Goal: Task Accomplishment & Management: Manage account settings

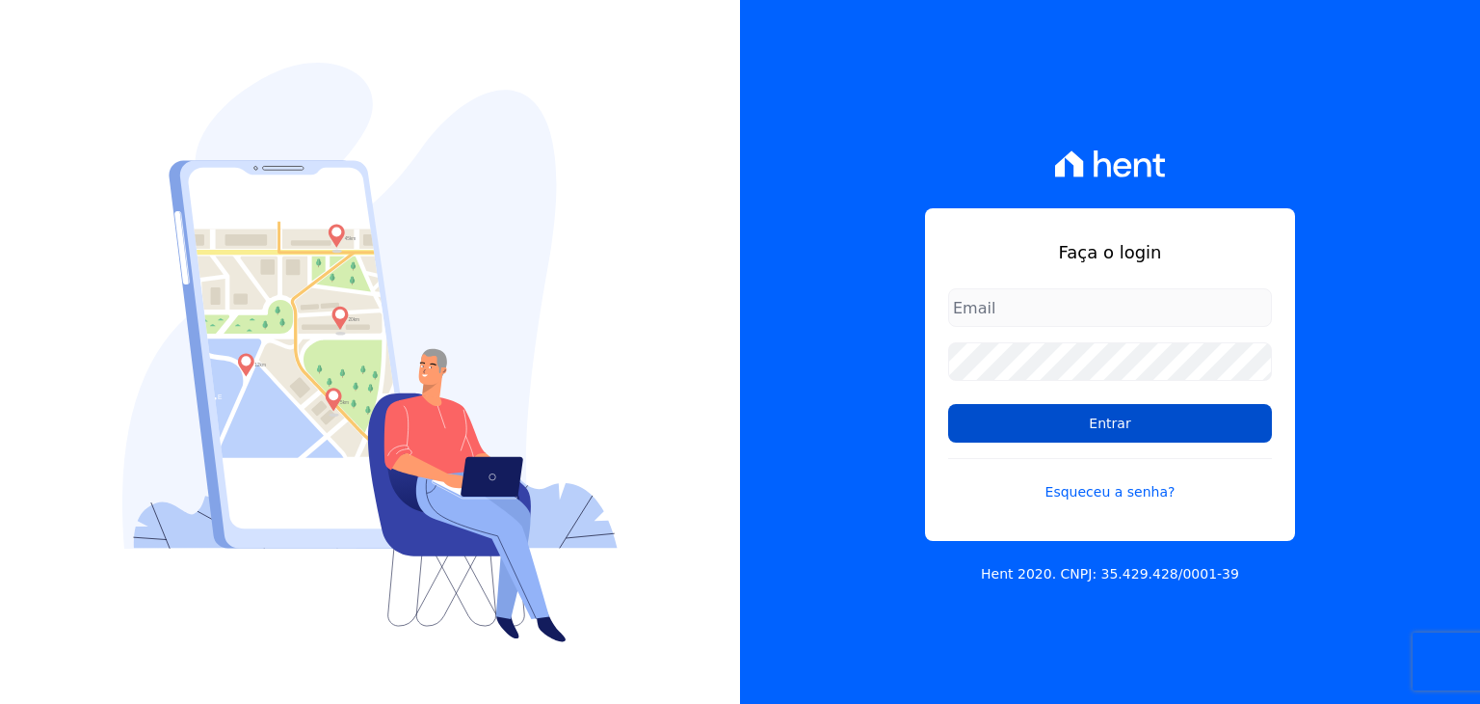
type input "[EMAIL_ADDRESS][DOMAIN_NAME]"
click at [1045, 422] on input "Entrar" at bounding box center [1110, 423] width 324 height 39
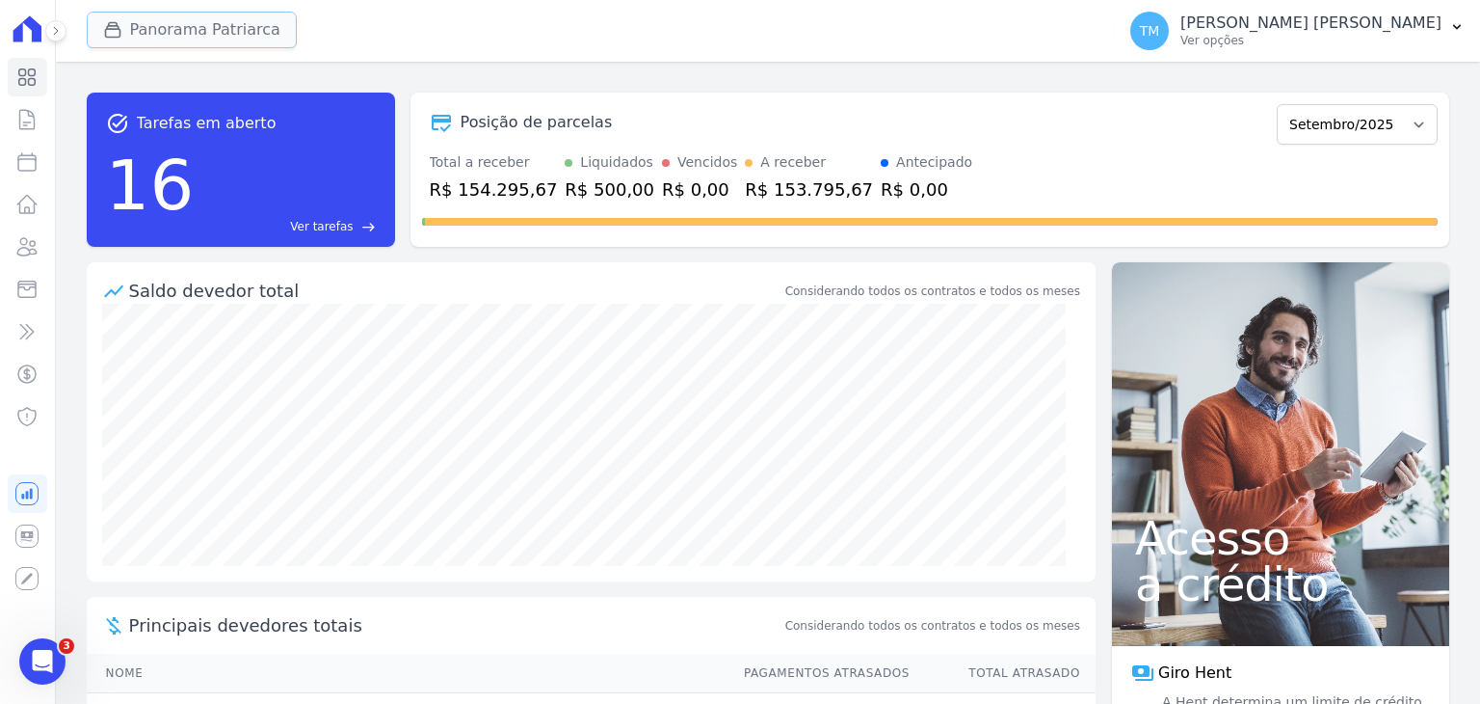
click at [229, 30] on button "Panorama Patriarca" at bounding box center [192, 30] width 210 height 37
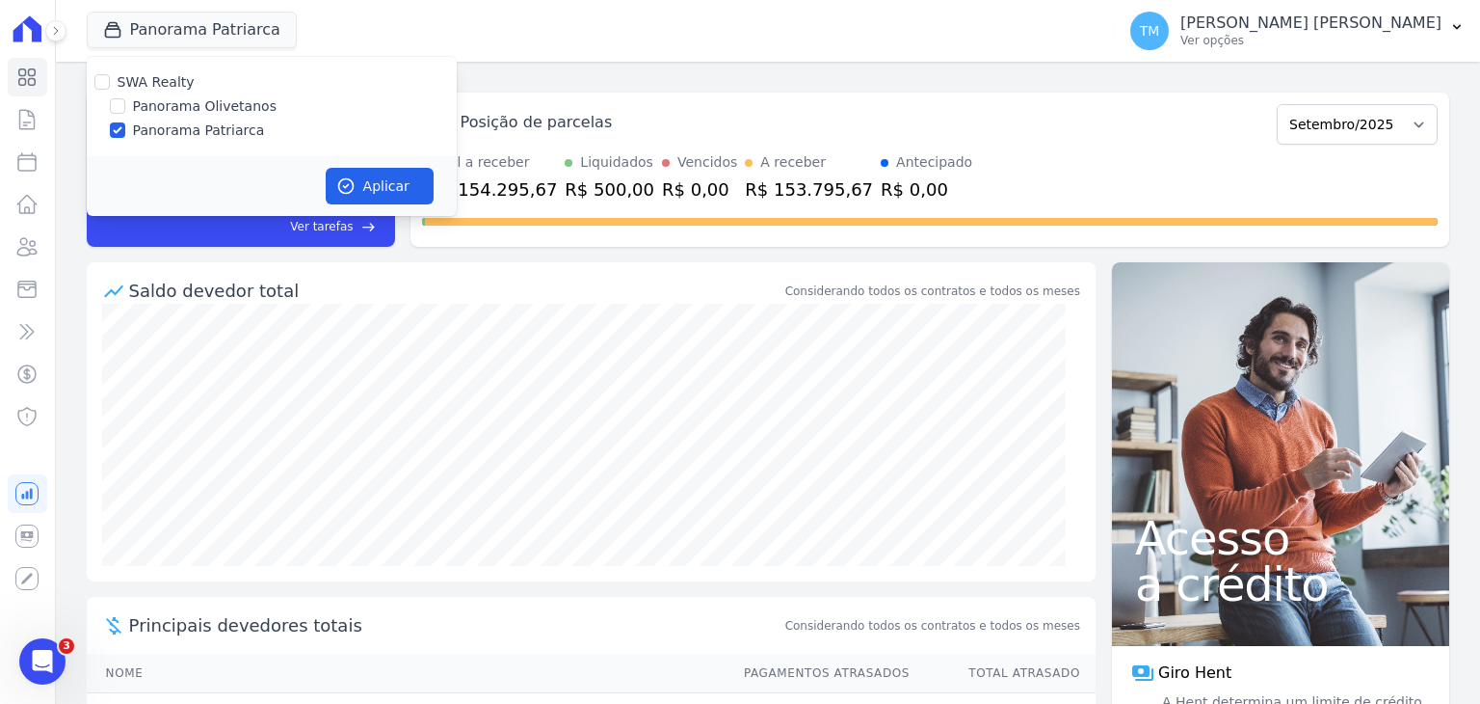
click at [224, 105] on label "Panorama Olivetanos" at bounding box center [205, 106] width 144 height 20
click at [125, 105] on input "Panorama Olivetanos" at bounding box center [117, 105] width 15 height 15
checkbox input "true"
click at [220, 128] on label "Panorama Patriarca" at bounding box center [199, 130] width 132 height 20
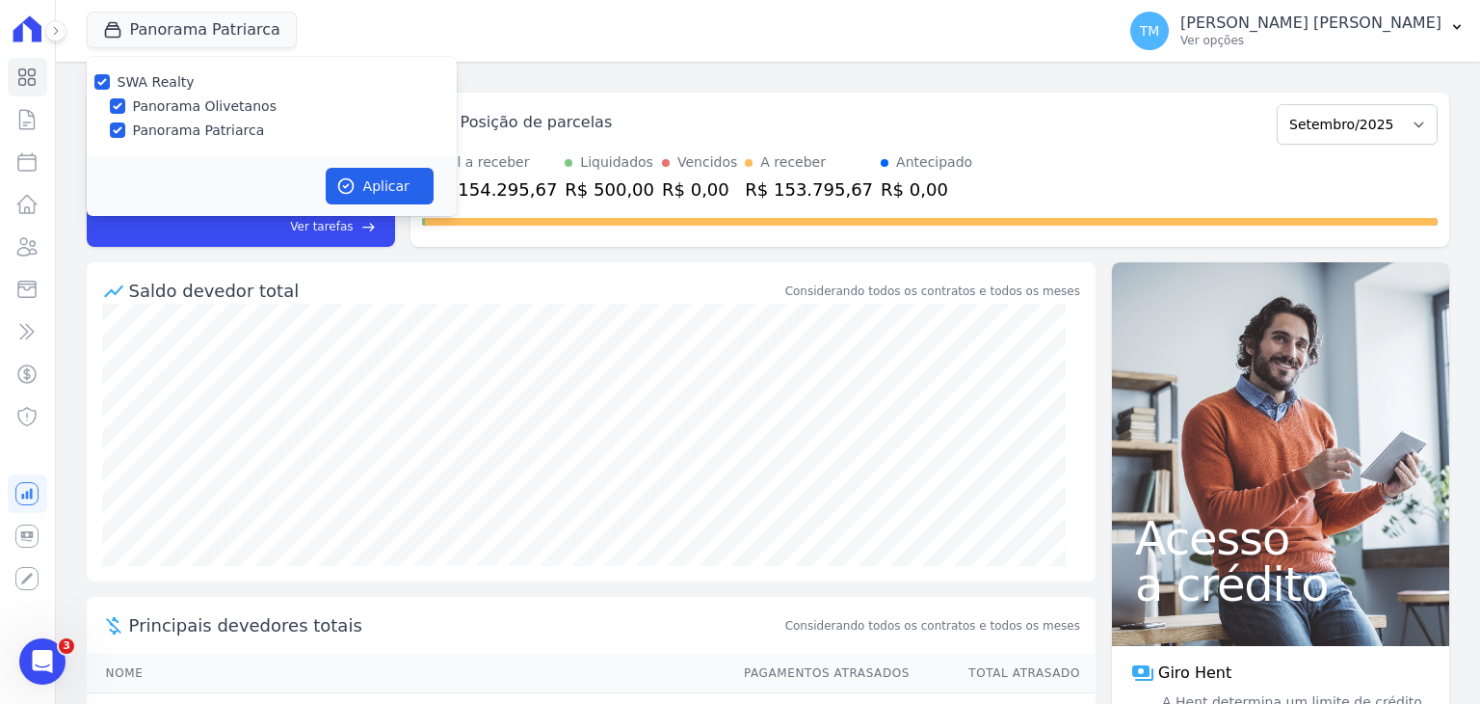
click at [125, 128] on input "Panorama Patriarca" at bounding box center [117, 129] width 15 height 15
checkbox input "false"
click at [383, 190] on button "Aplicar" at bounding box center [380, 186] width 108 height 37
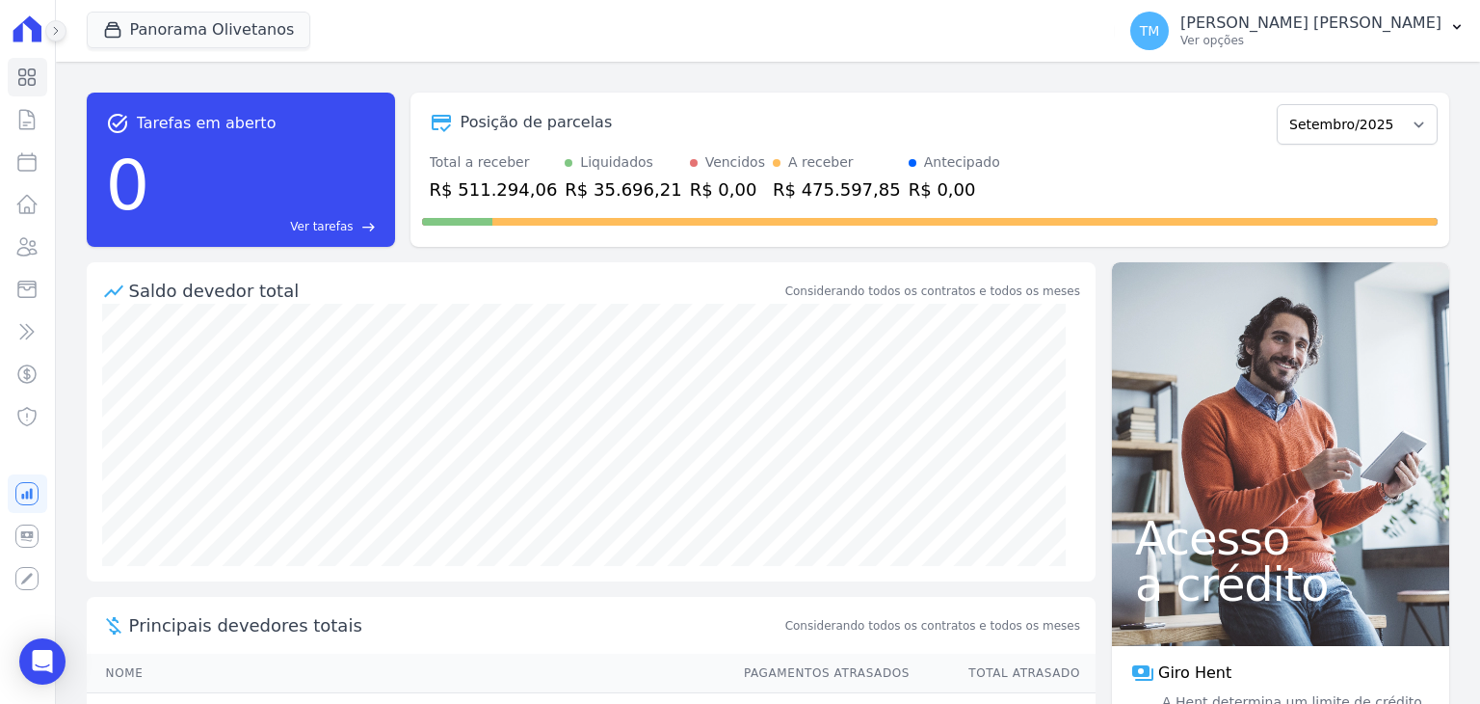
click at [53, 40] on button at bounding box center [55, 30] width 21 height 21
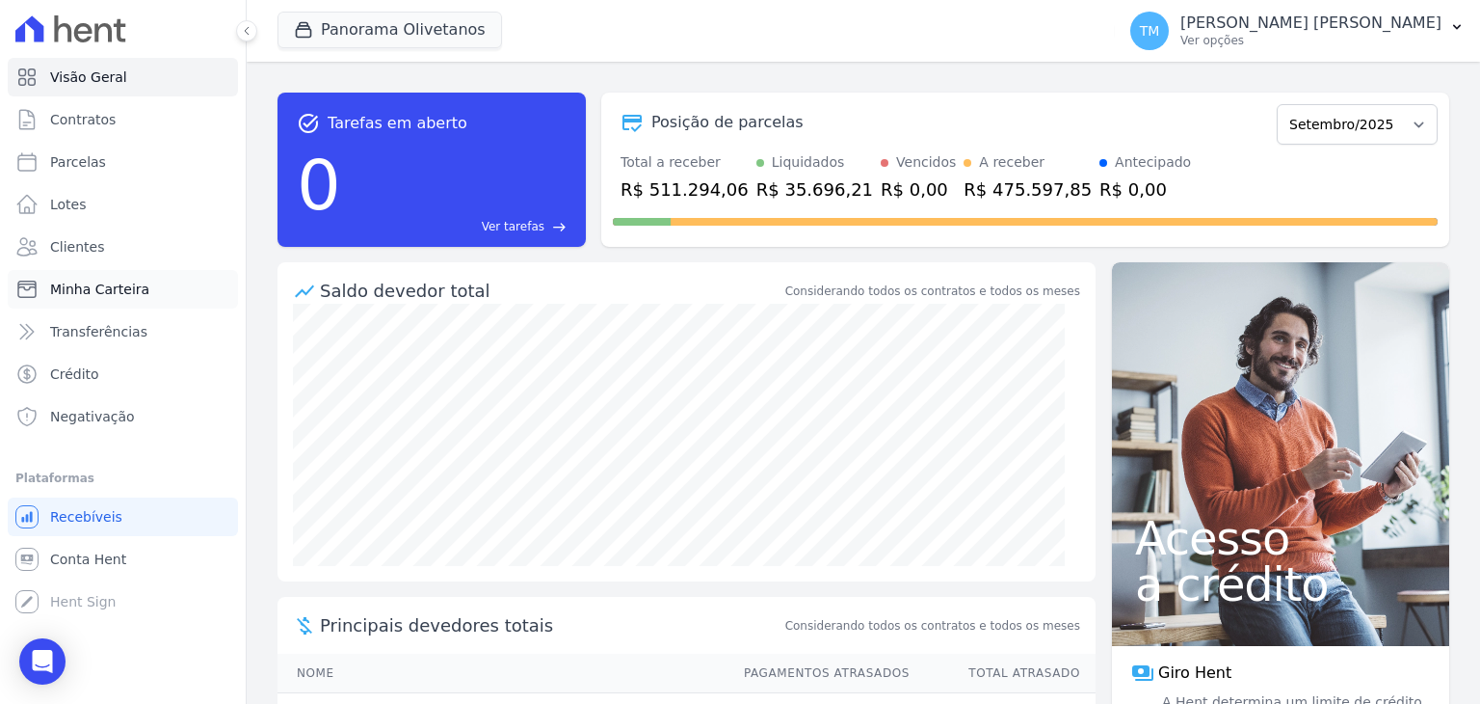
click at [112, 289] on span "Minha Carteira" at bounding box center [99, 289] width 99 height 19
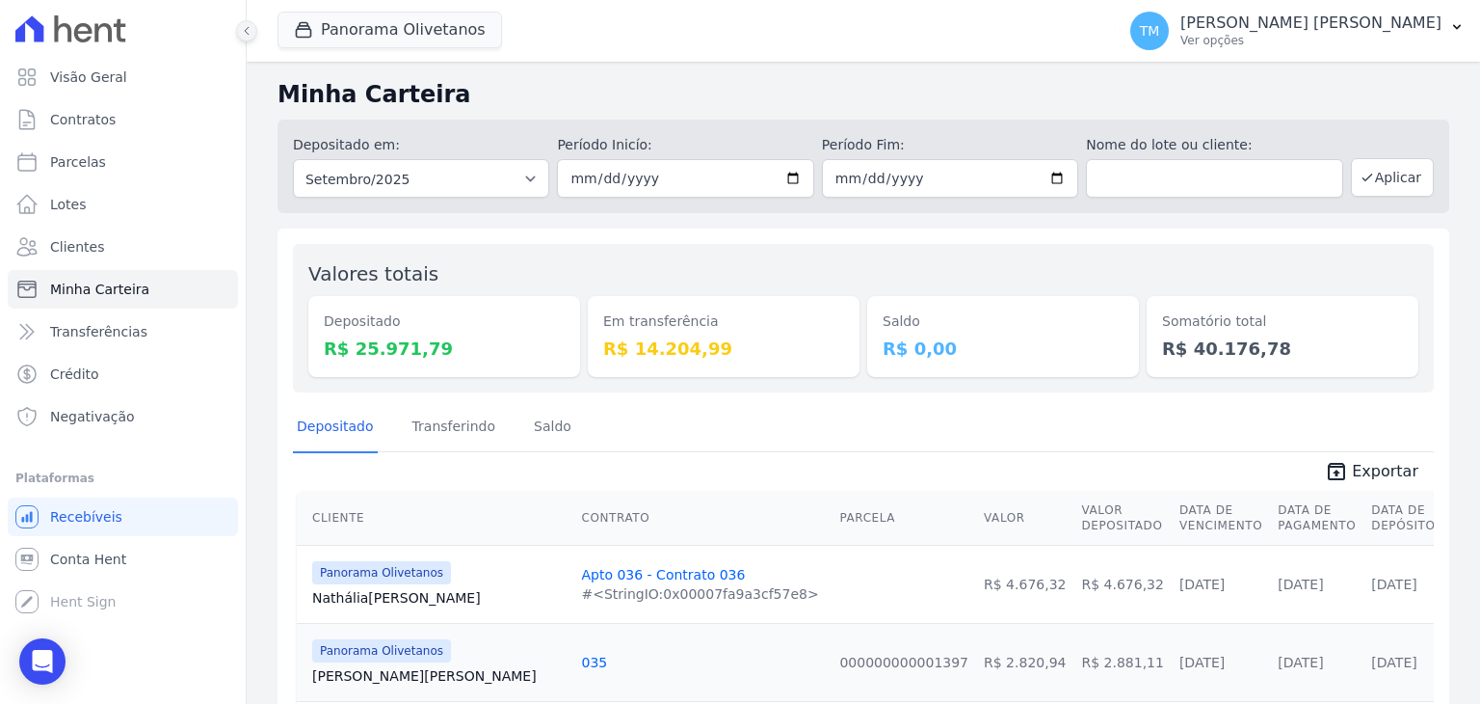
click at [254, 27] on button at bounding box center [246, 30] width 21 height 21
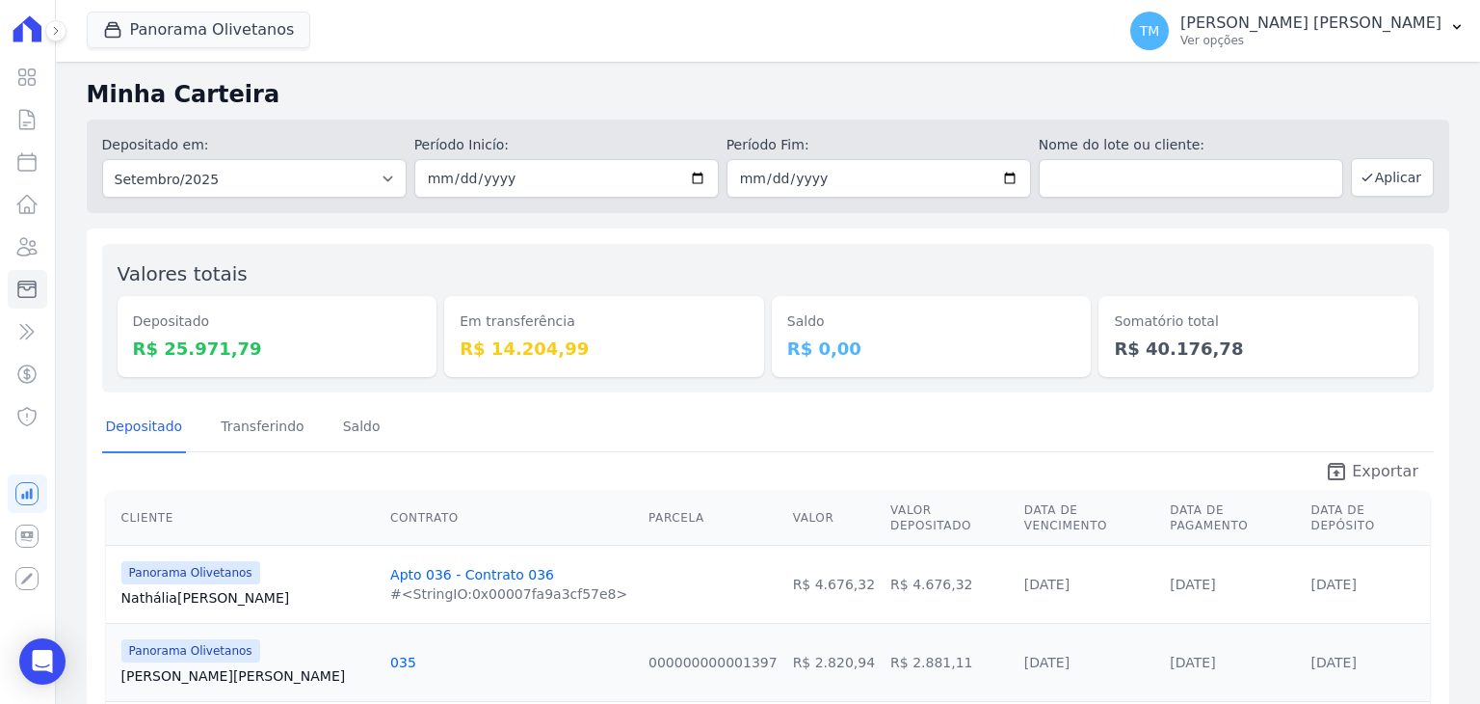
click at [1388, 467] on span "Exportar" at bounding box center [1385, 471] width 67 height 23
click at [1366, 41] on p "Ver opções" at bounding box center [1311, 40] width 261 height 15
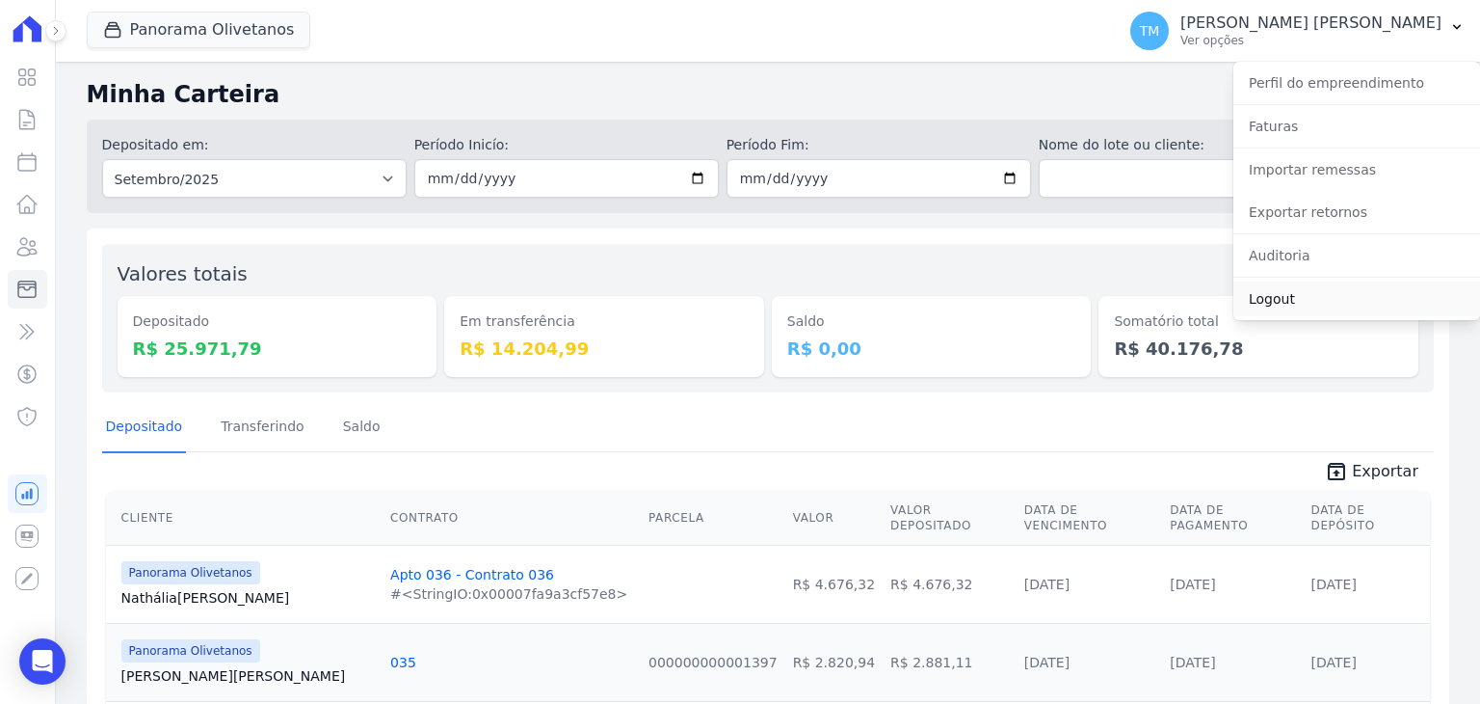
click at [1288, 296] on link "Logout" at bounding box center [1357, 298] width 247 height 35
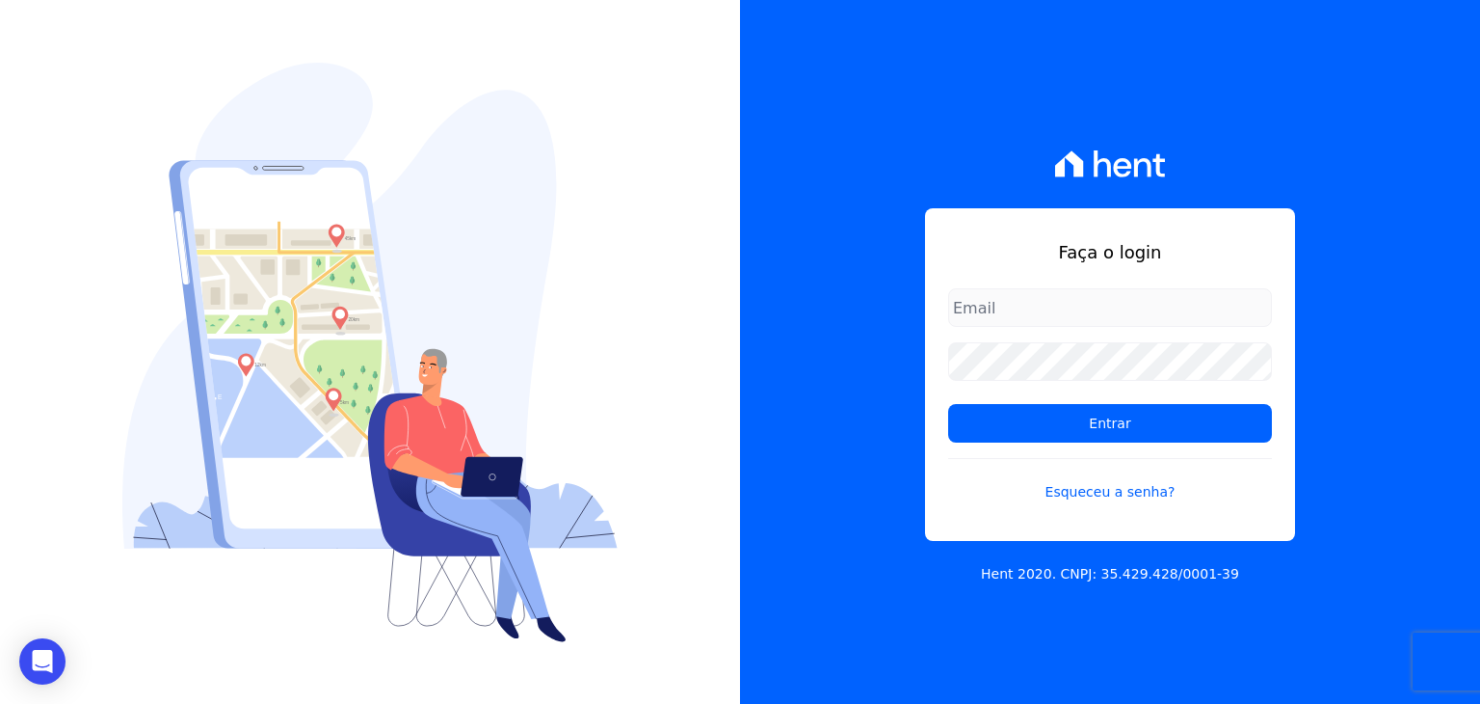
type input "[EMAIL_ADDRESS][DOMAIN_NAME]"
